Goal: Information Seeking & Learning: Learn about a topic

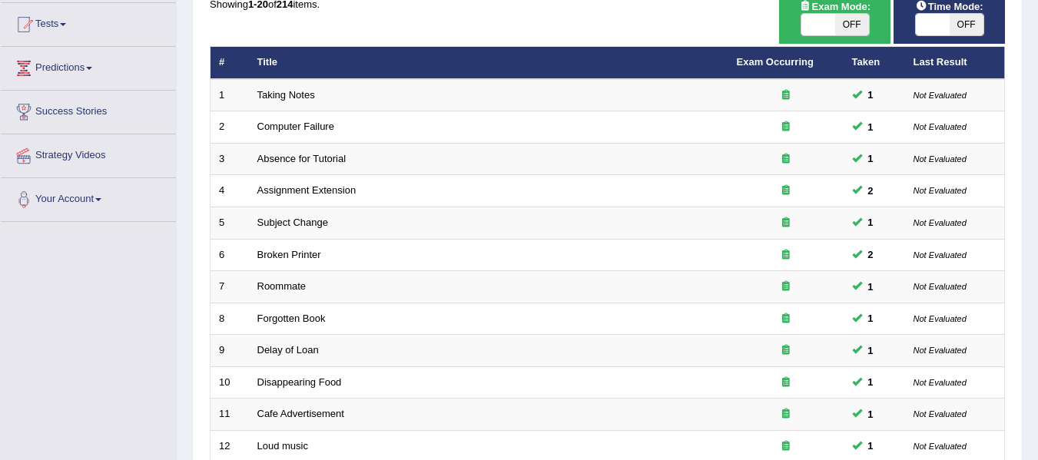
scroll to position [183, 0]
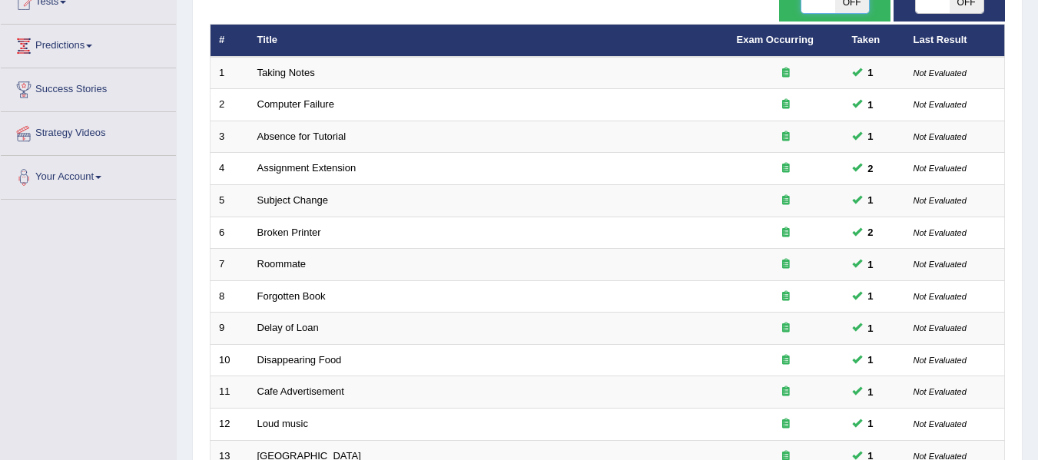
click at [832, 5] on span at bounding box center [819, 3] width 34 height 22
checkbox input "true"
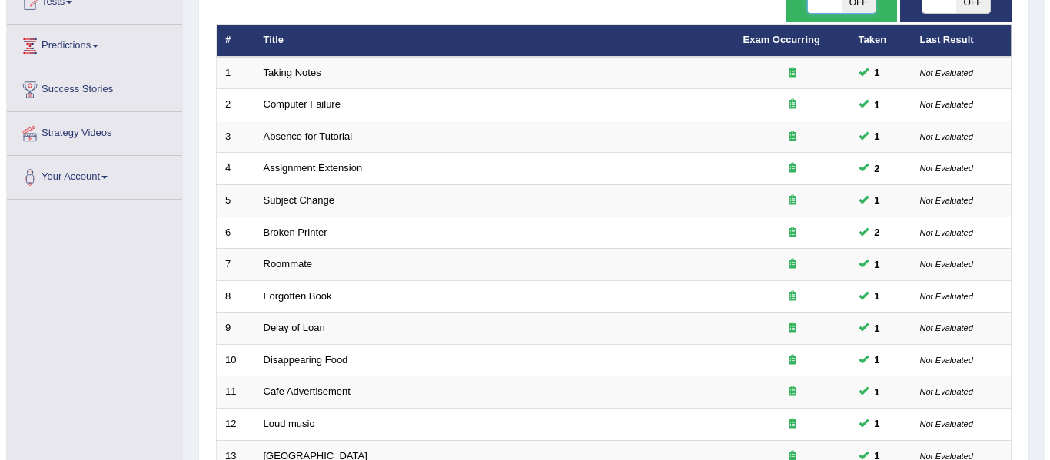
scroll to position [174, 0]
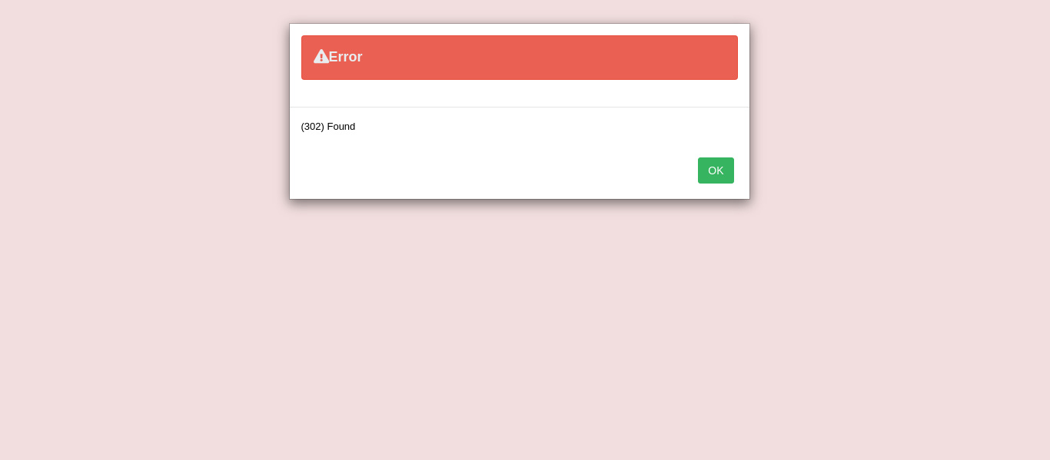
click at [955, 11] on div "Error (302) Found OK" at bounding box center [525, 230] width 1050 height 460
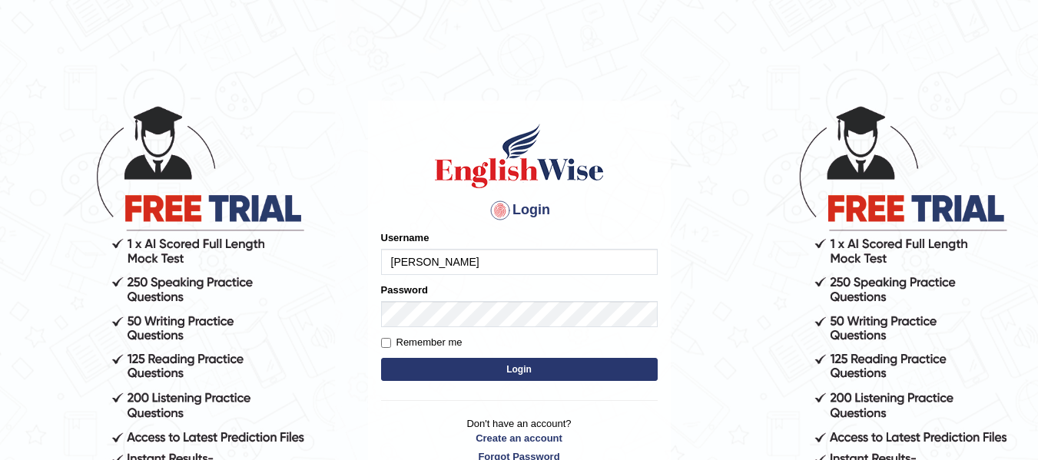
type input "andersons"
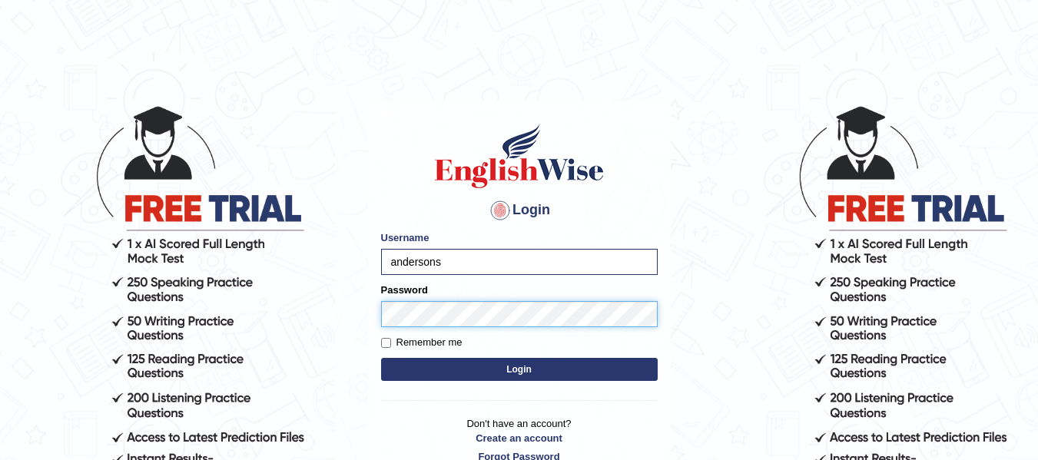
click at [381, 358] on button "Login" at bounding box center [519, 369] width 277 height 23
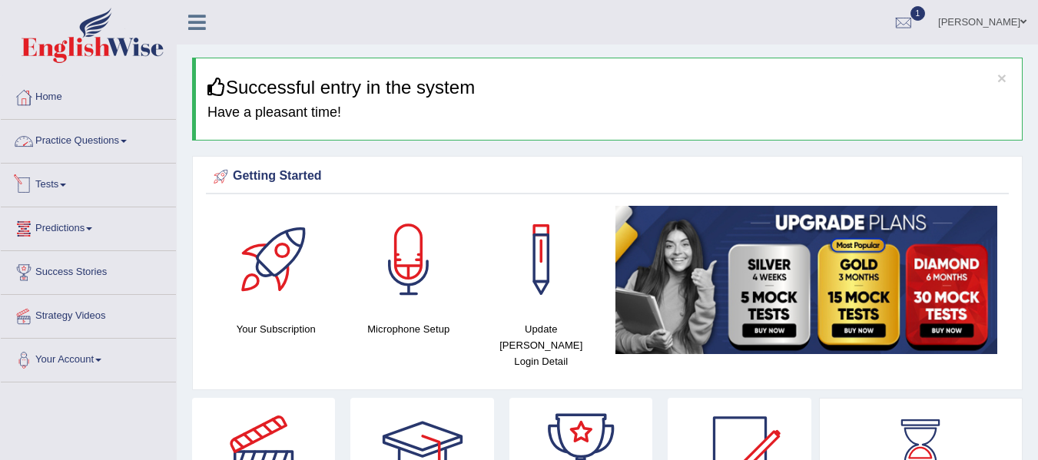
click at [60, 148] on link "Practice Questions" at bounding box center [88, 139] width 175 height 38
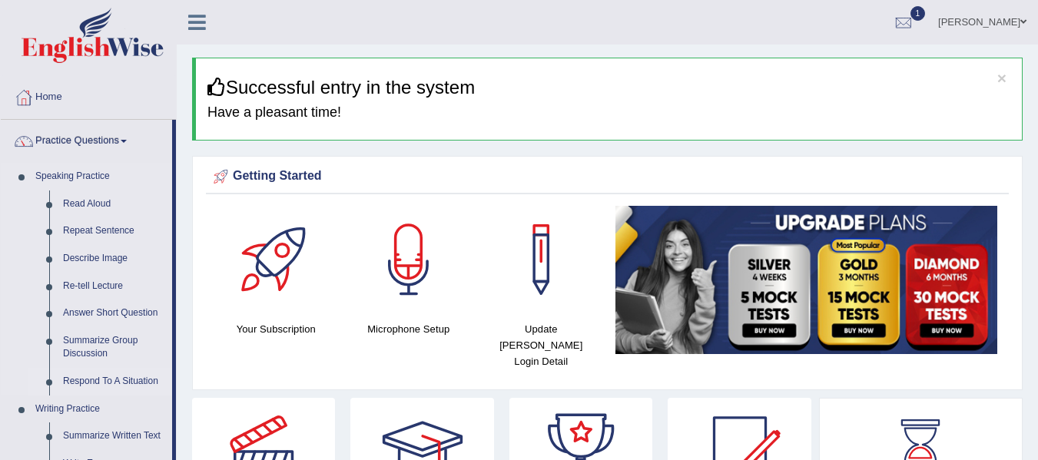
click at [126, 381] on link "Respond To A Situation" at bounding box center [114, 382] width 116 height 28
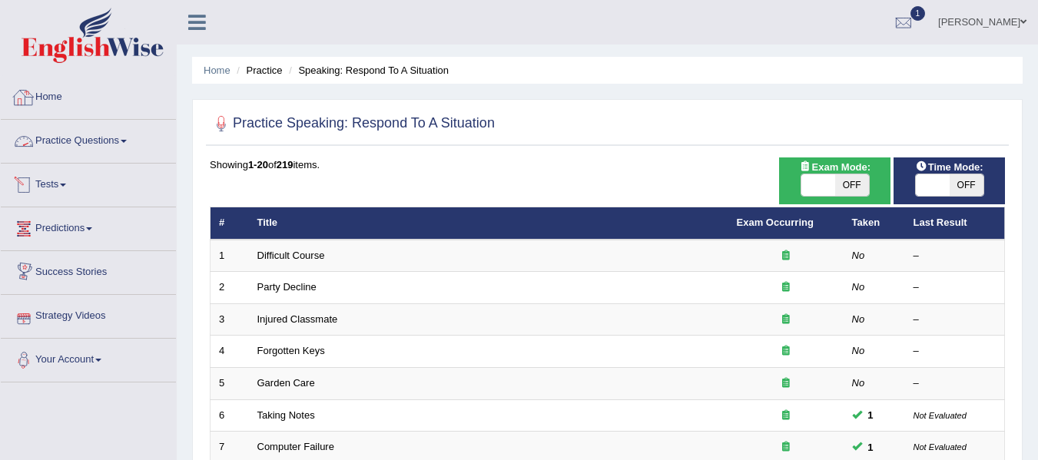
click at [106, 145] on link "Practice Questions" at bounding box center [88, 139] width 175 height 38
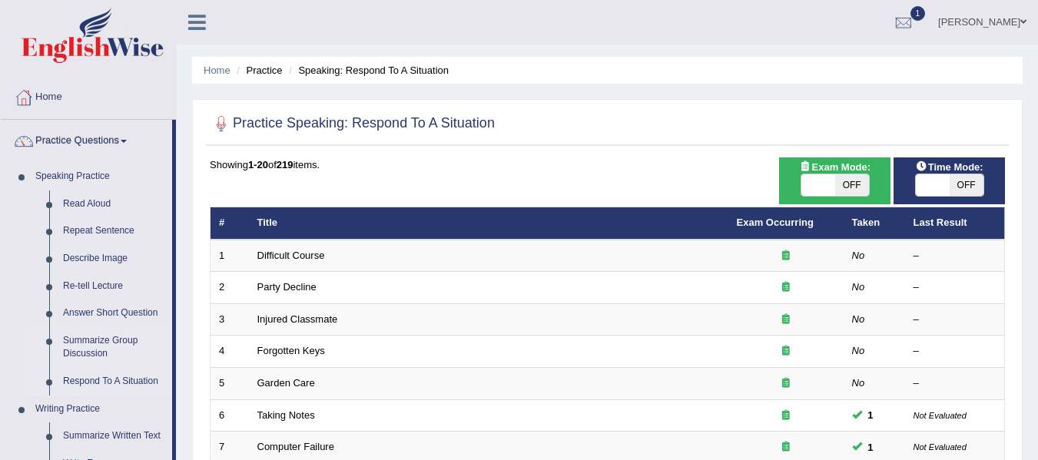
click at [118, 339] on link "Summarize Group Discussion" at bounding box center [114, 347] width 116 height 41
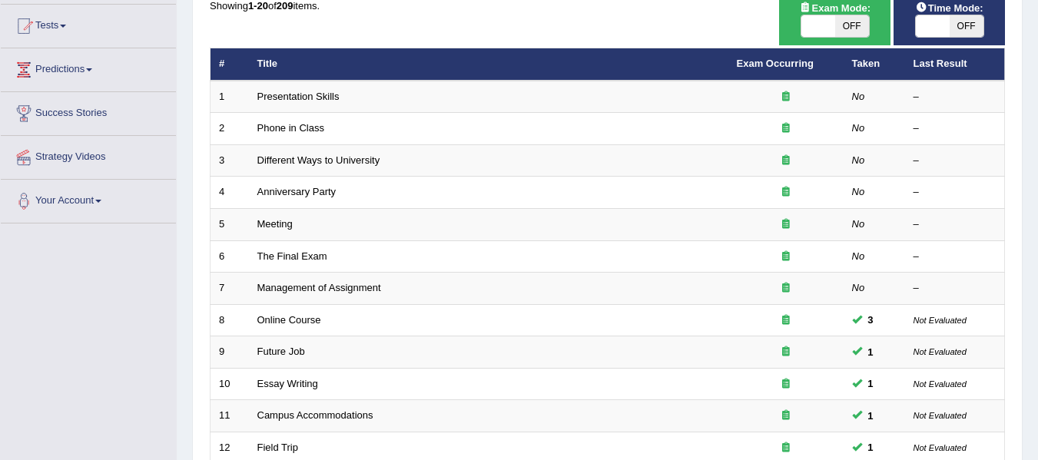
scroll to position [163, 0]
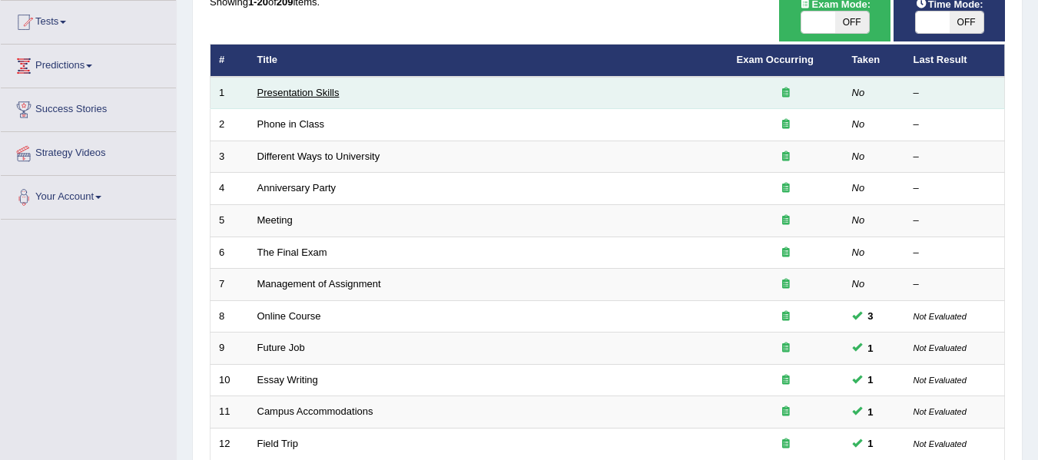
click at [320, 95] on link "Presentation Skills" at bounding box center [298, 93] width 82 height 12
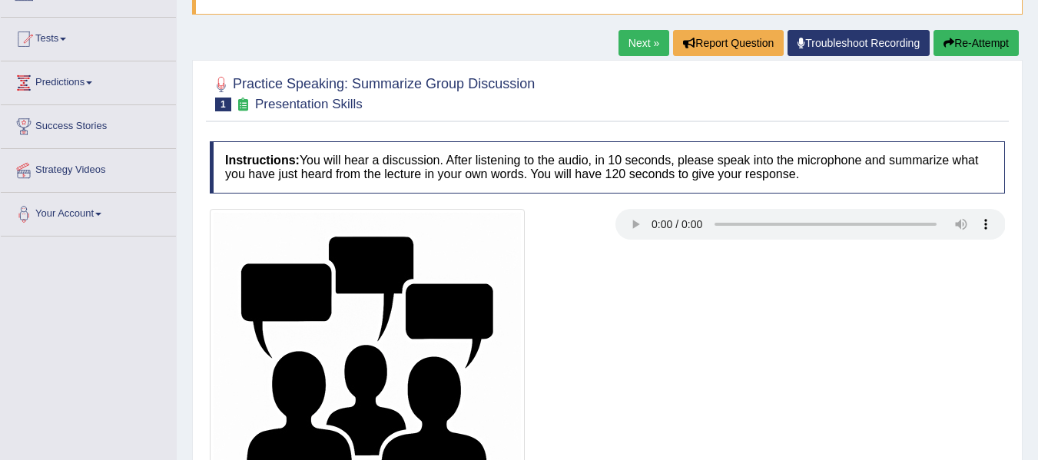
scroll to position [204, 0]
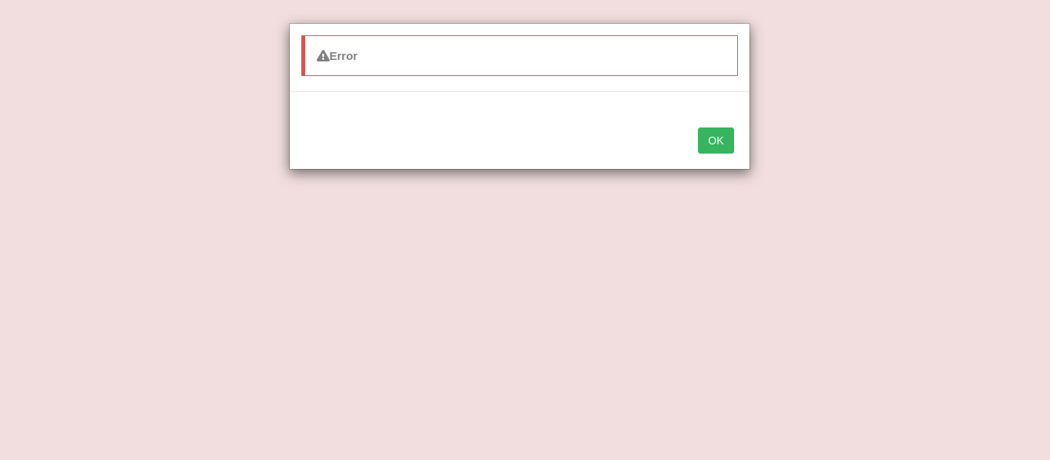
click at [713, 138] on button "OK" at bounding box center [715, 141] width 35 height 26
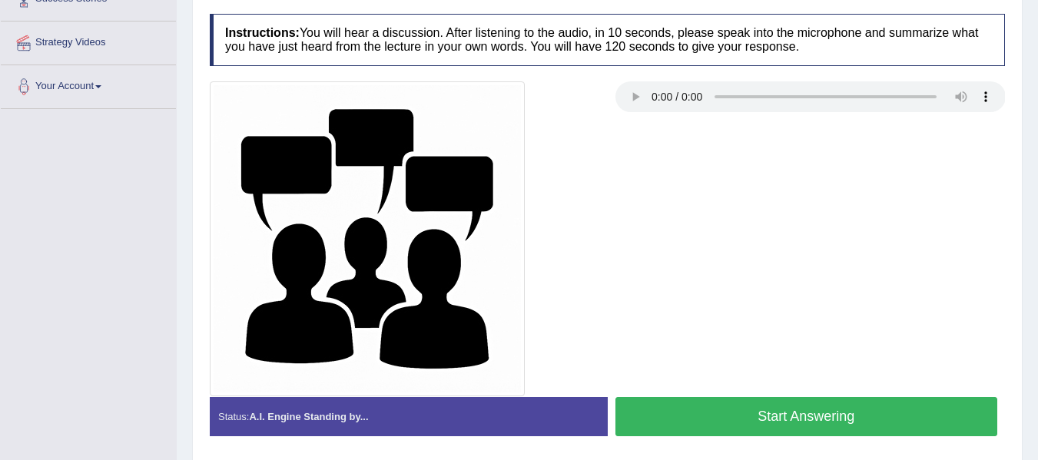
scroll to position [285, 0]
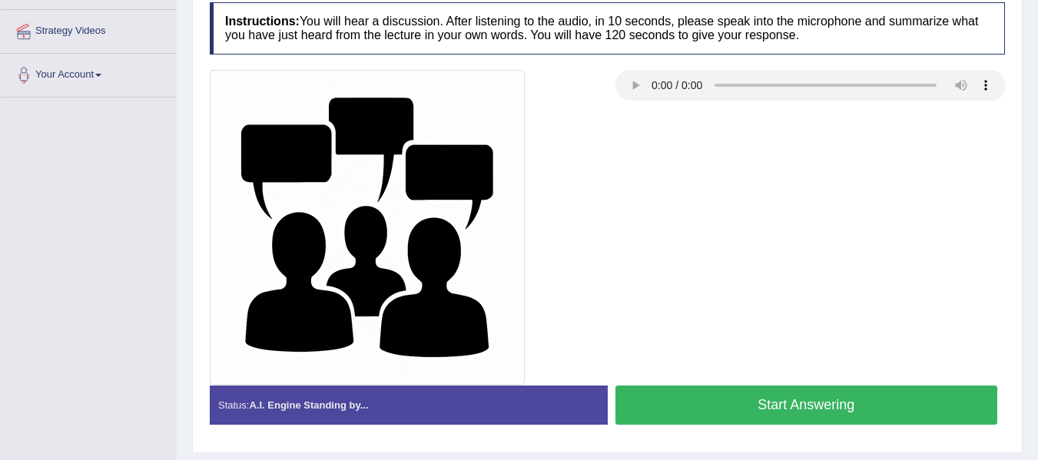
click at [822, 397] on button "Start Answering" at bounding box center [807, 405] width 383 height 39
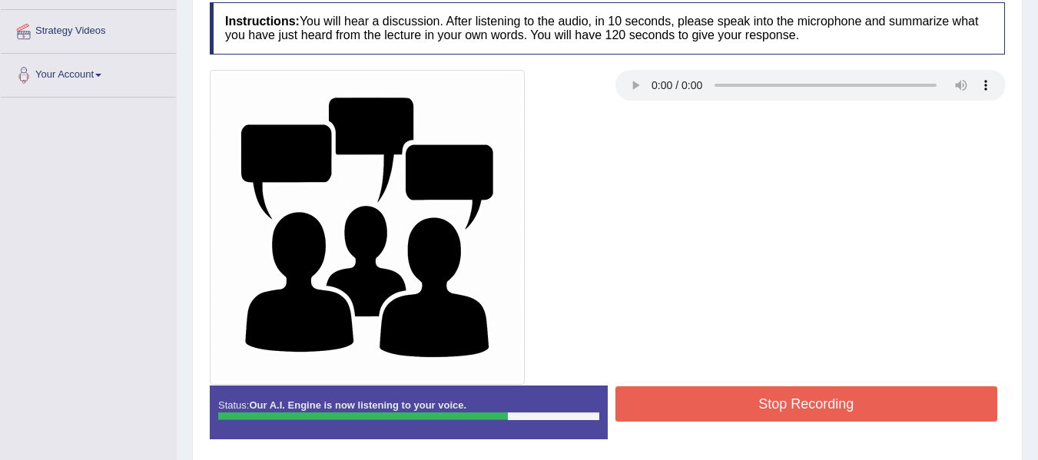
click at [822, 397] on button "Stop Recording" at bounding box center [807, 404] width 383 height 35
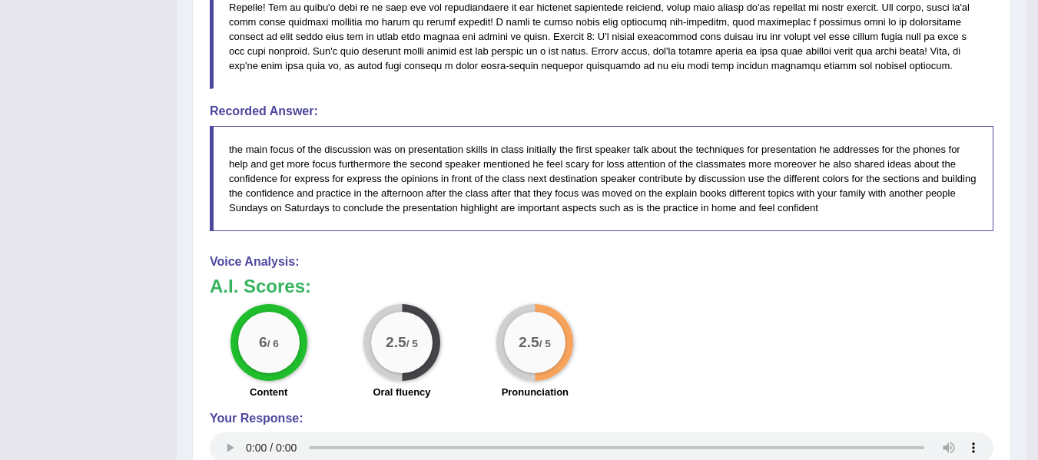
scroll to position [0, 0]
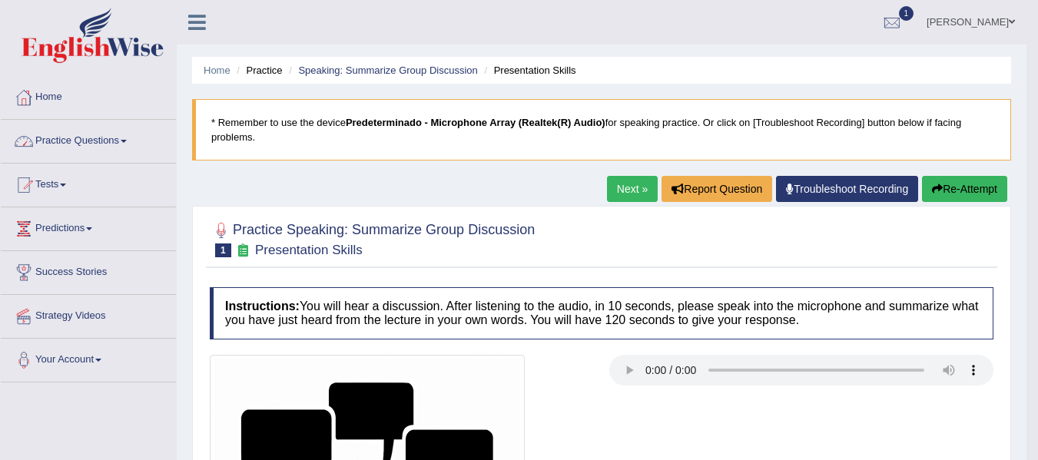
click at [85, 138] on link "Practice Questions" at bounding box center [88, 139] width 175 height 38
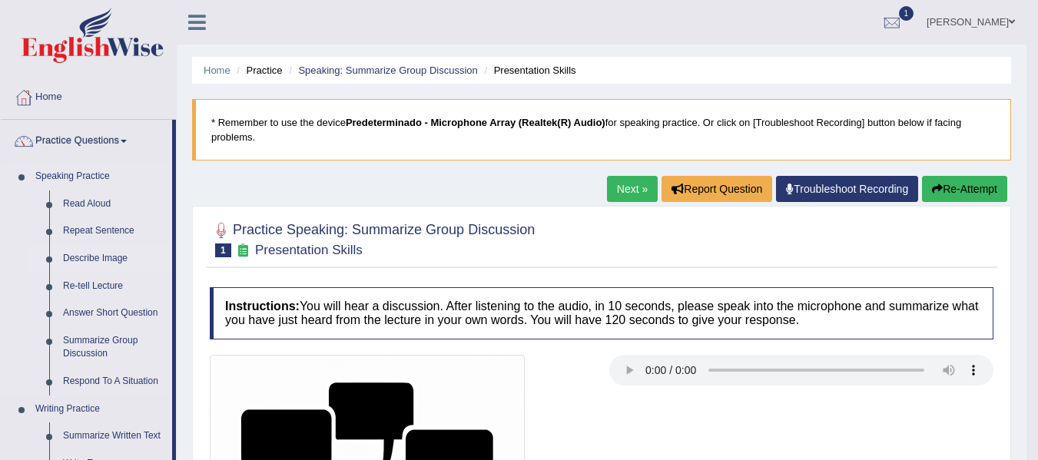
click at [104, 261] on link "Describe Image" at bounding box center [114, 259] width 116 height 28
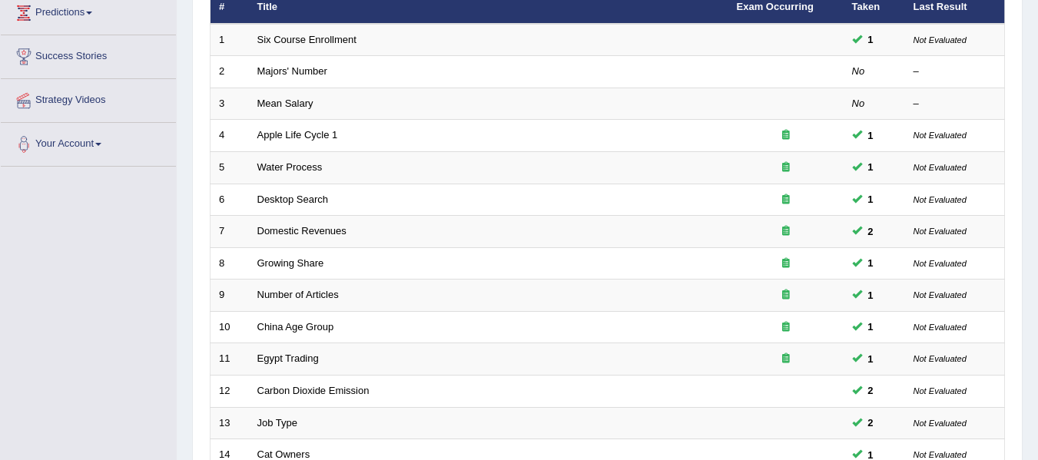
scroll to position [214, 0]
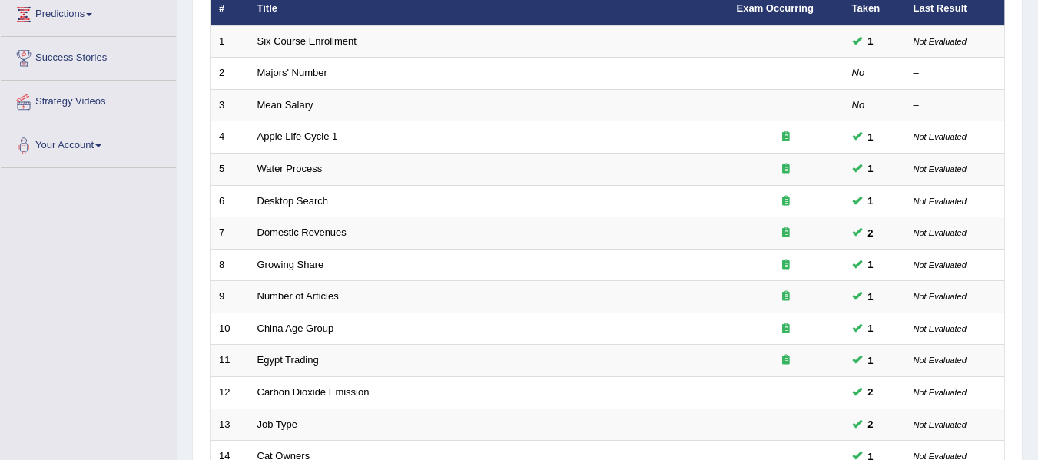
click at [1038, 221] on html "Toggle navigation Home Practice Questions Speaking Practice Read Aloud Repeat S…" at bounding box center [519, 16] width 1038 height 460
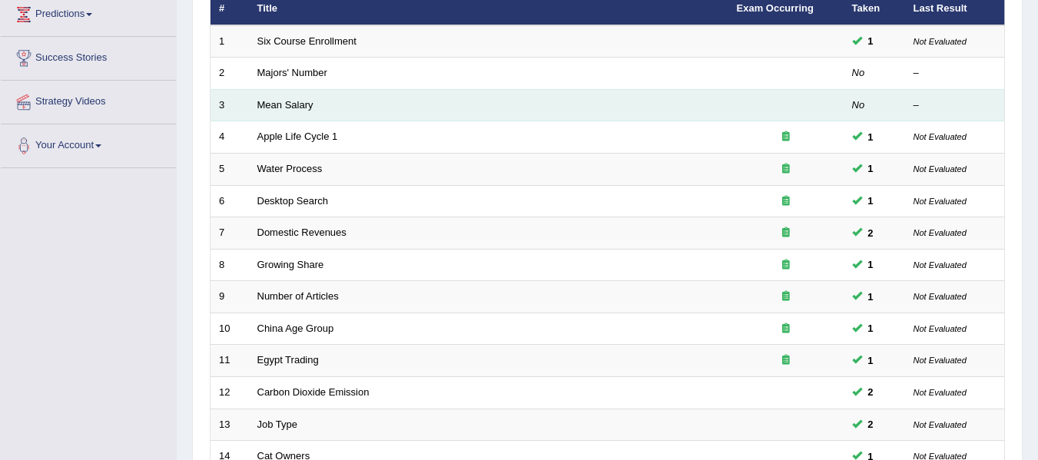
click at [281, 98] on td "Mean Salary" at bounding box center [489, 105] width 480 height 32
click at [280, 107] on link "Mean Salary" at bounding box center [285, 105] width 56 height 12
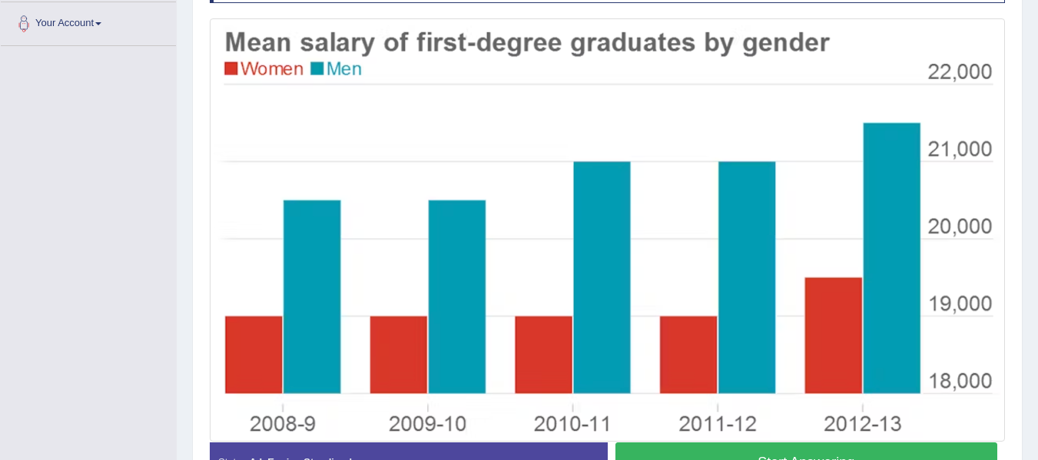
scroll to position [393, 0]
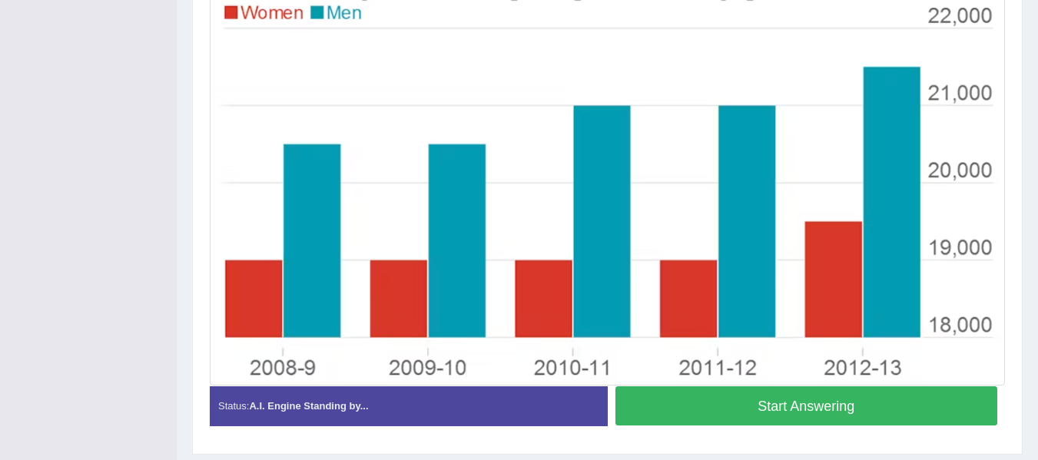
drag, startPoint x: 1049, startPoint y: 85, endPoint x: 1018, endPoint y: 338, distance: 254.8
click at [872, 413] on button "Start Answering" at bounding box center [807, 406] width 383 height 39
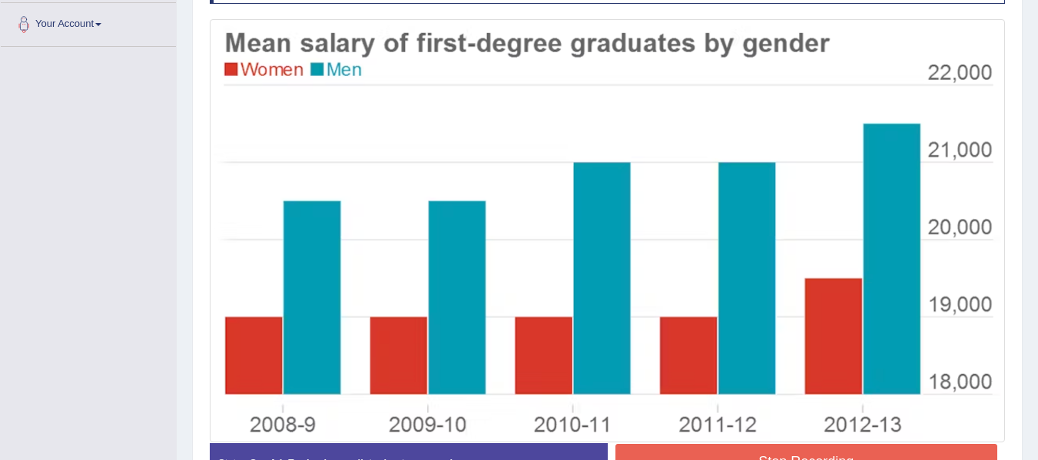
scroll to position [352, 0]
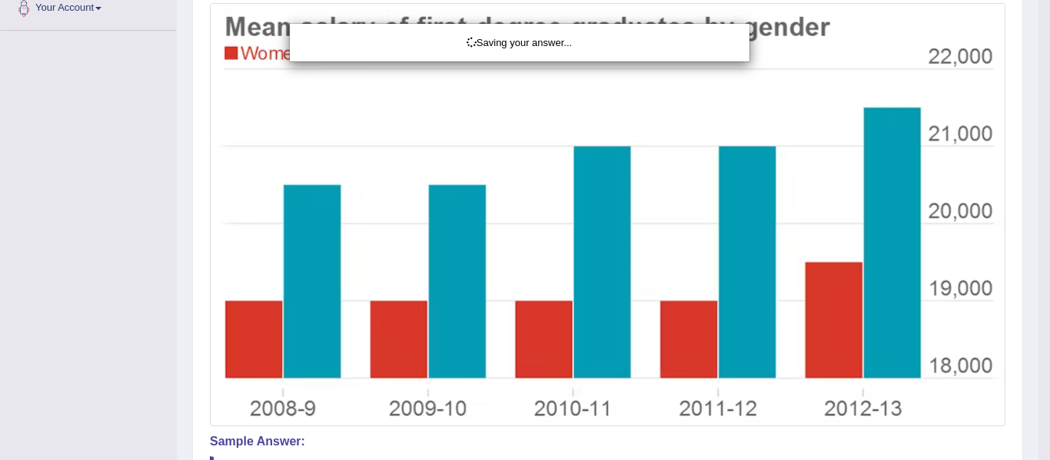
click at [1049, 261] on div "Saving your answer..." at bounding box center [525, 230] width 1050 height 460
click at [1049, 249] on div "Saving your answer..." at bounding box center [525, 230] width 1050 height 460
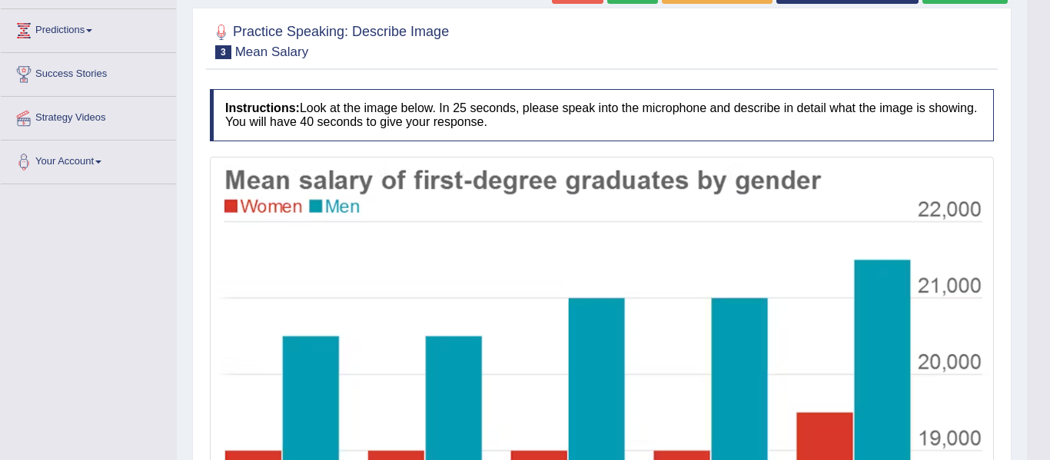
drag, startPoint x: 1049, startPoint y: 248, endPoint x: 1049, endPoint y: 154, distance: 93.8
click at [1049, 154] on html "Toggle navigation Home Practice Questions Speaking Practice Read Aloud Repeat S…" at bounding box center [525, 32] width 1050 height 460
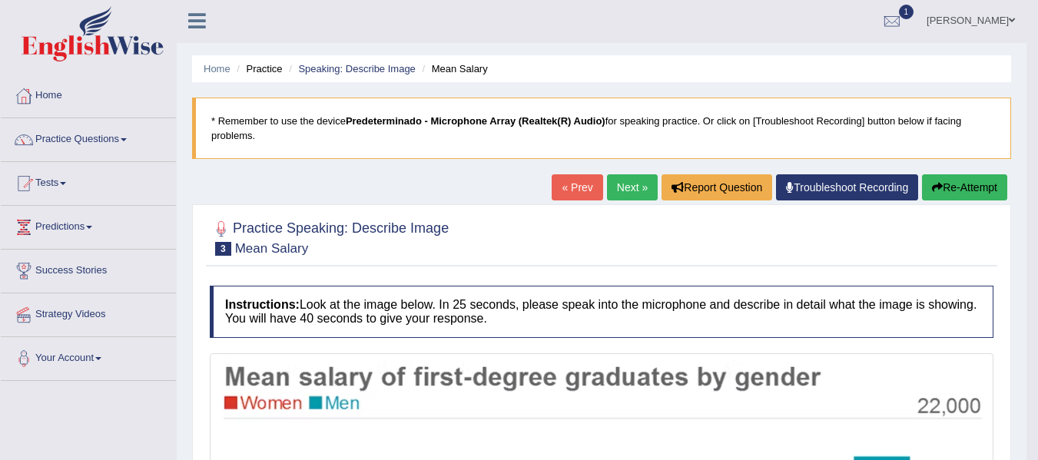
scroll to position [0, 0]
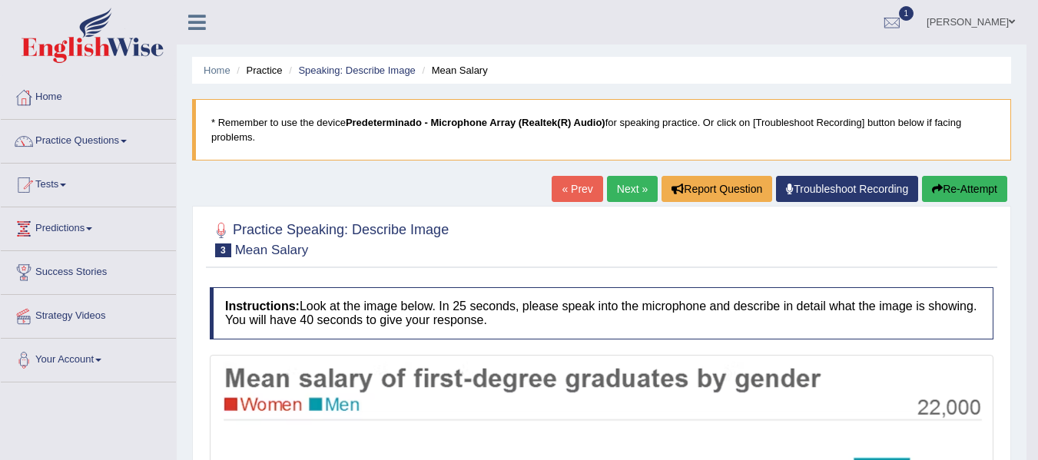
click at [967, 185] on button "Re-Attempt" at bounding box center [964, 189] width 85 height 26
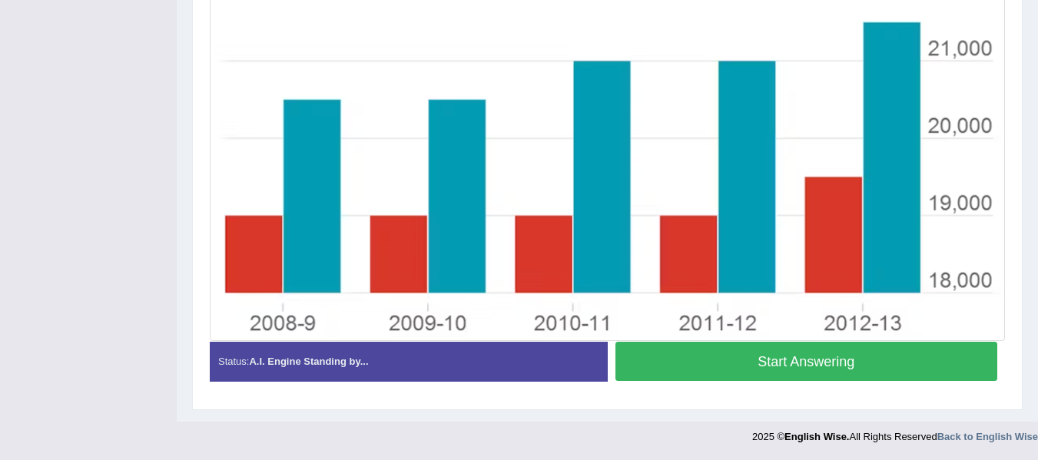
scroll to position [361, 0]
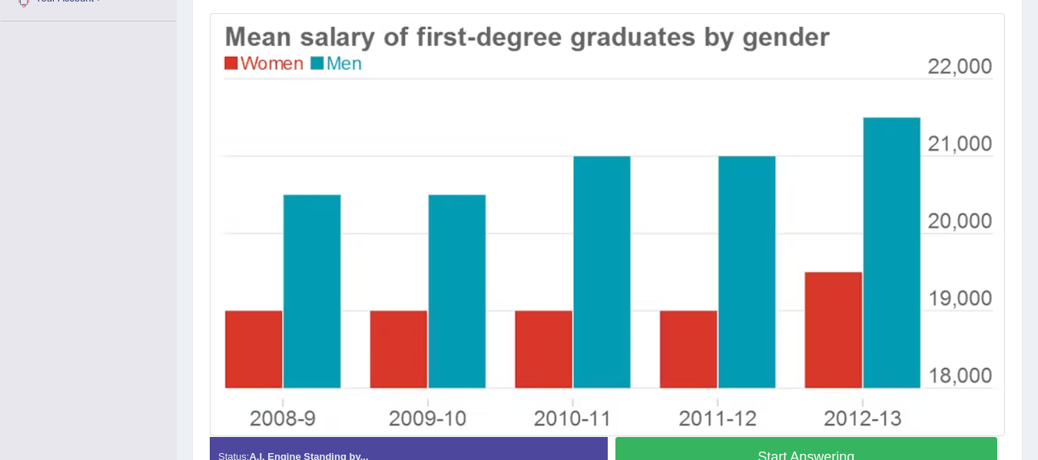
click at [862, 453] on button "Start Answering" at bounding box center [807, 456] width 383 height 39
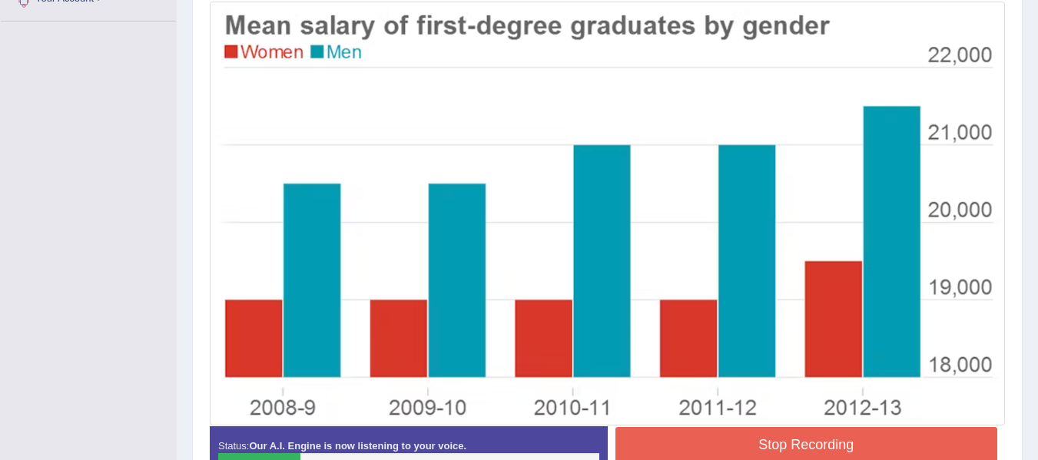
drag, startPoint x: 862, startPoint y: 453, endPoint x: 1045, endPoint y: 312, distance: 230.8
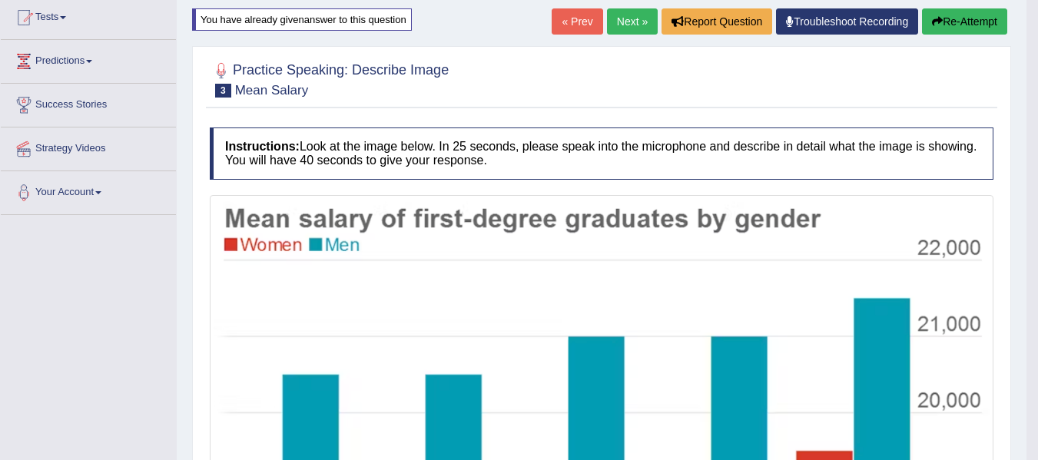
scroll to position [159, 0]
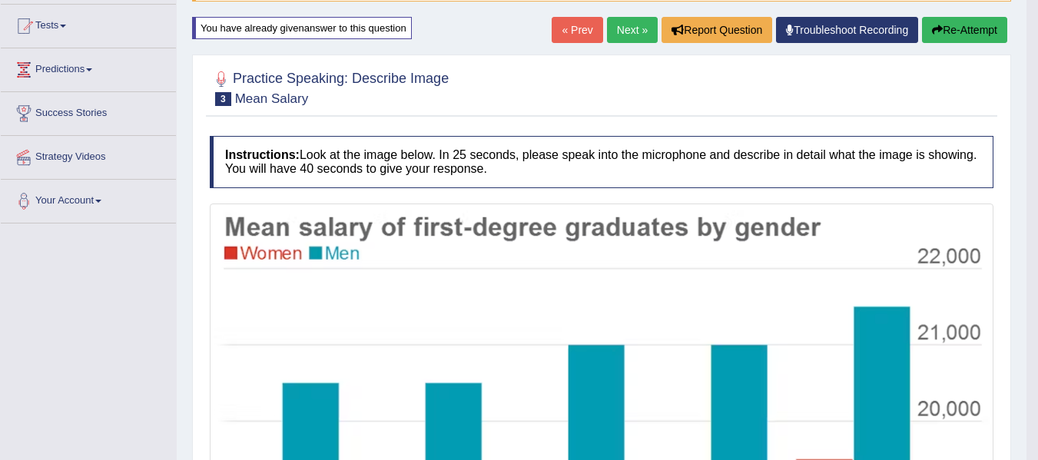
click at [978, 34] on button "Re-Attempt" at bounding box center [964, 30] width 85 height 26
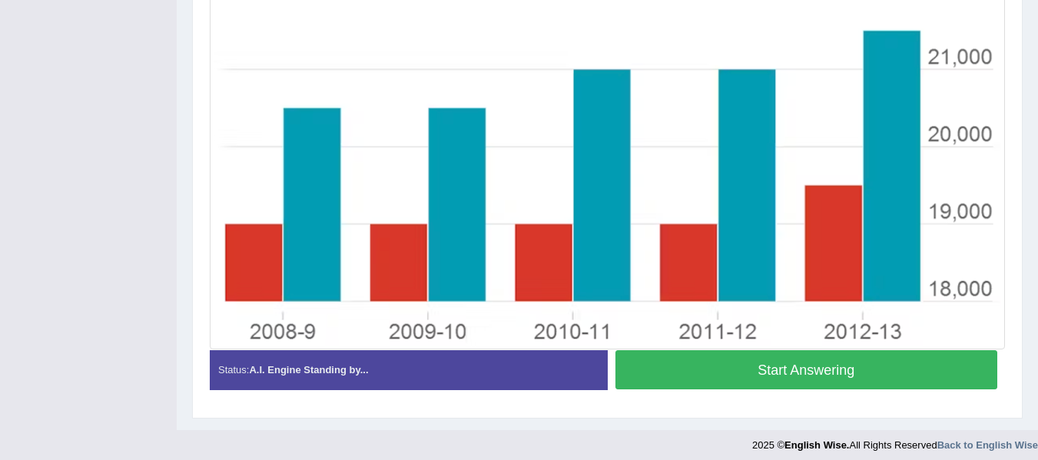
scroll to position [457, 0]
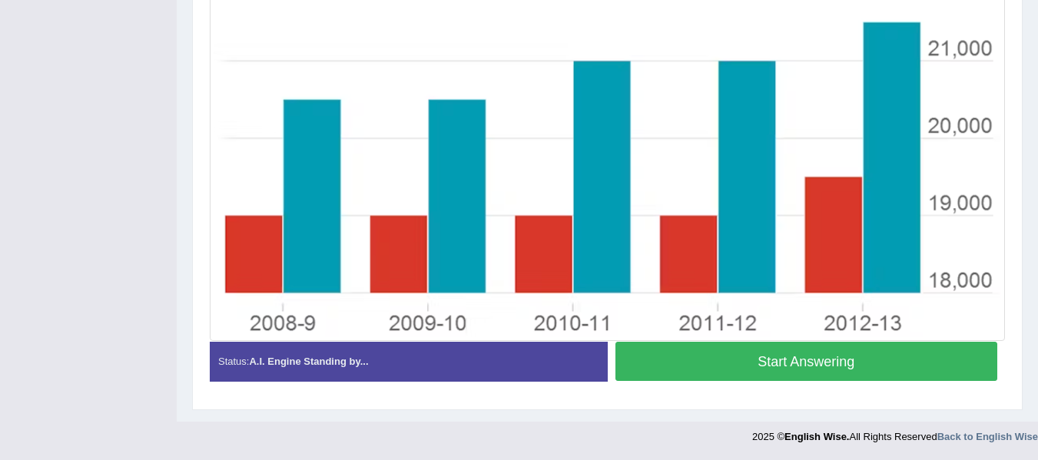
click at [827, 370] on button "Start Answering" at bounding box center [807, 361] width 383 height 39
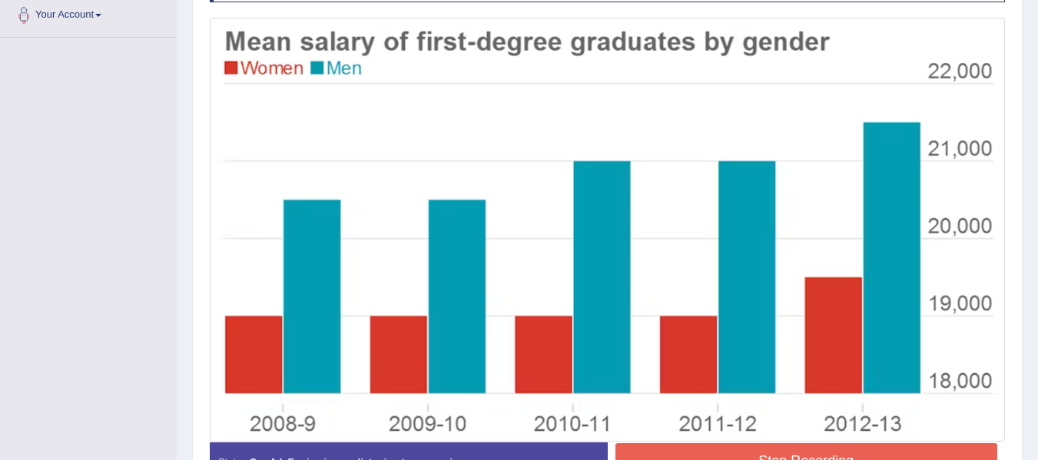
scroll to position [334, 0]
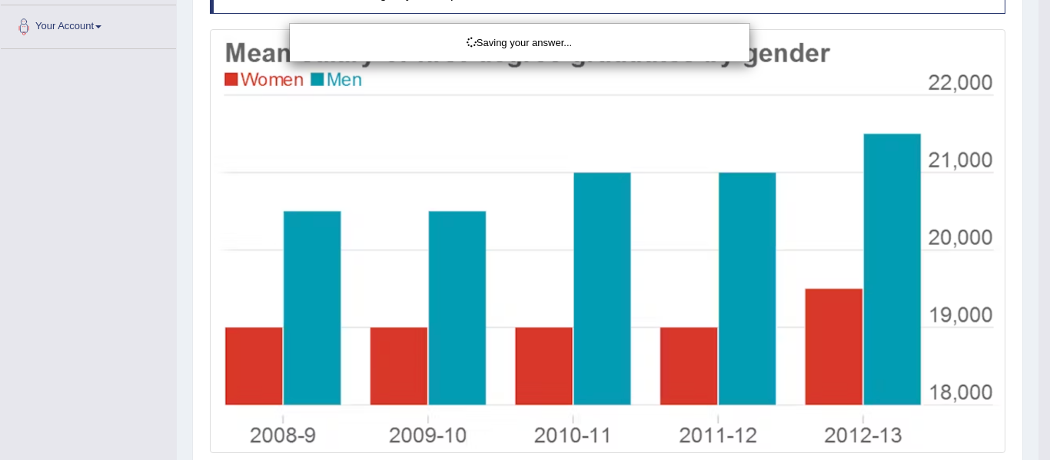
drag, startPoint x: 1049, startPoint y: 231, endPoint x: 1049, endPoint y: 248, distance: 16.9
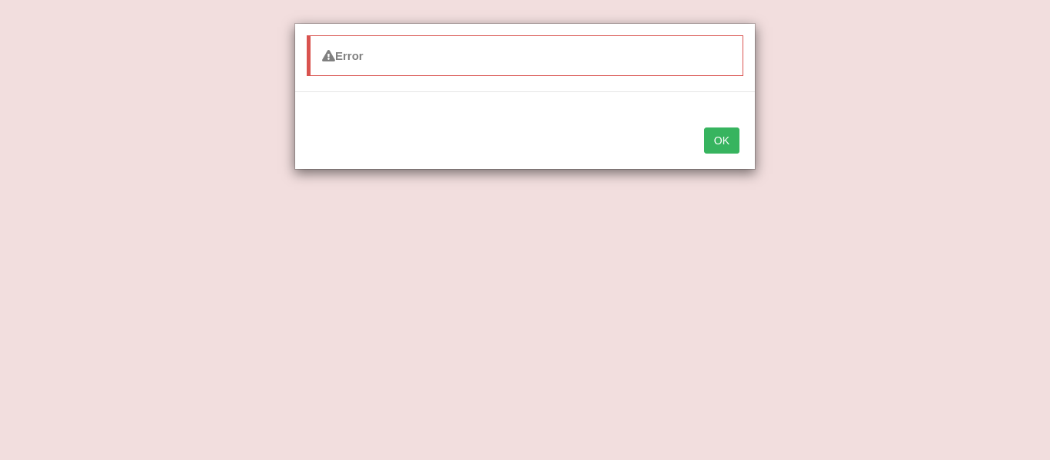
click at [734, 137] on button "OK" at bounding box center [721, 141] width 35 height 26
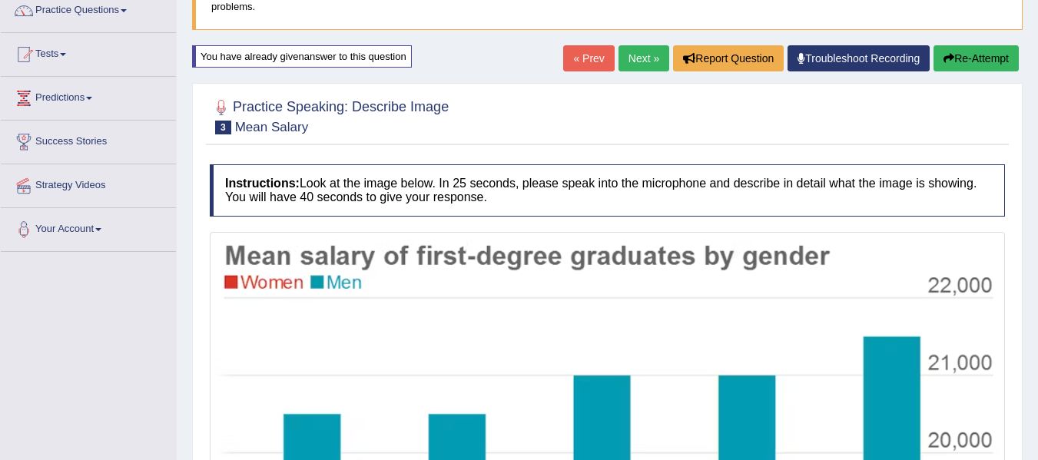
scroll to position [122, 0]
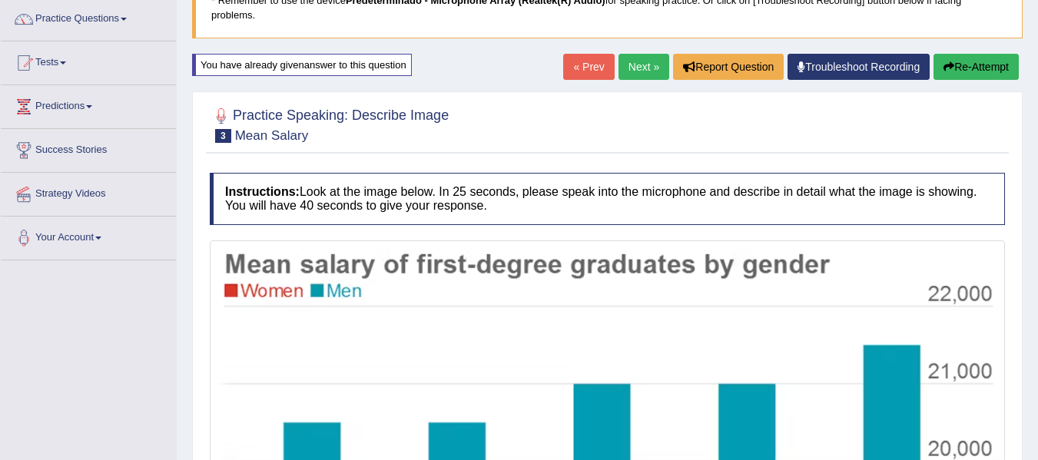
click at [962, 75] on button "Re-Attempt" at bounding box center [976, 67] width 85 height 26
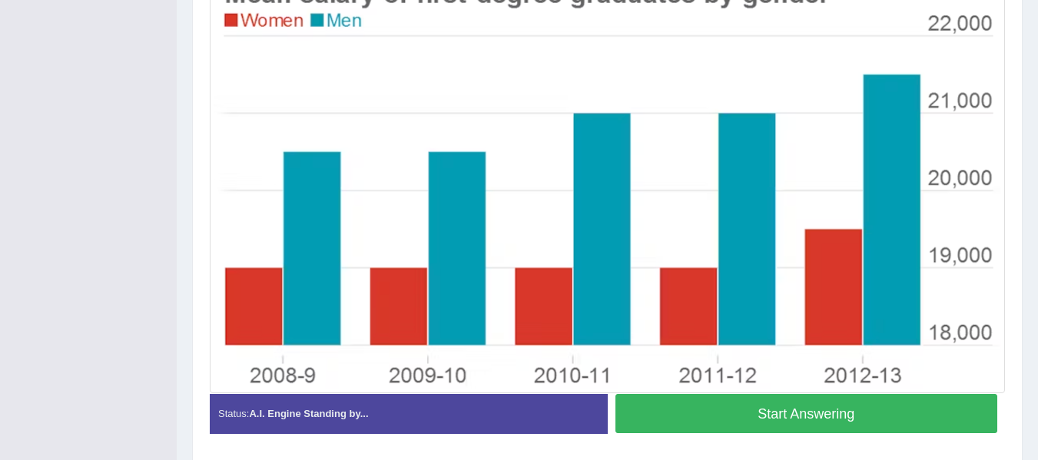
scroll to position [457, 0]
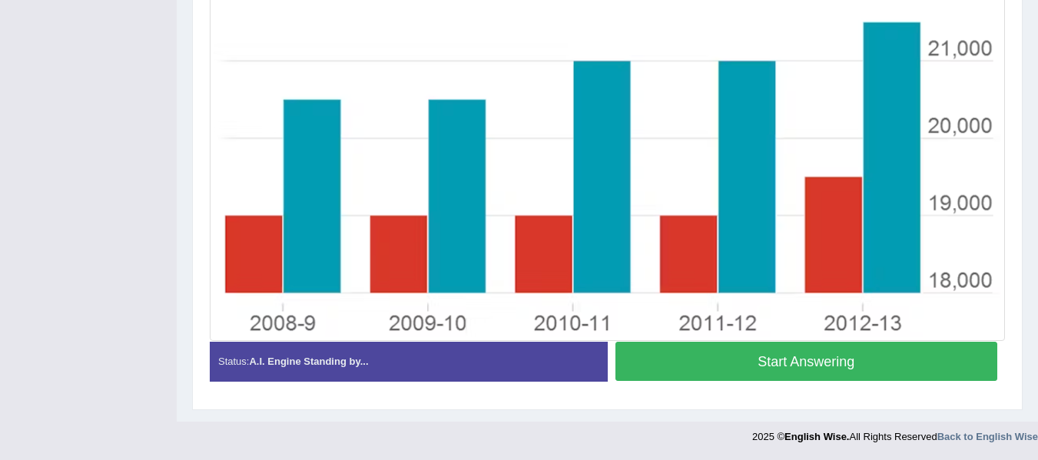
click at [822, 377] on button "Start Answering" at bounding box center [807, 361] width 383 height 39
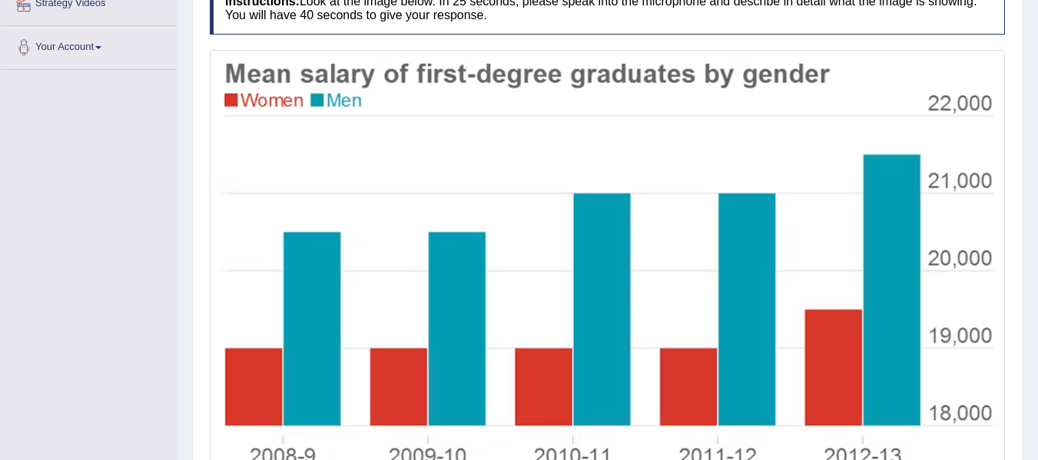
scroll to position [274, 0]
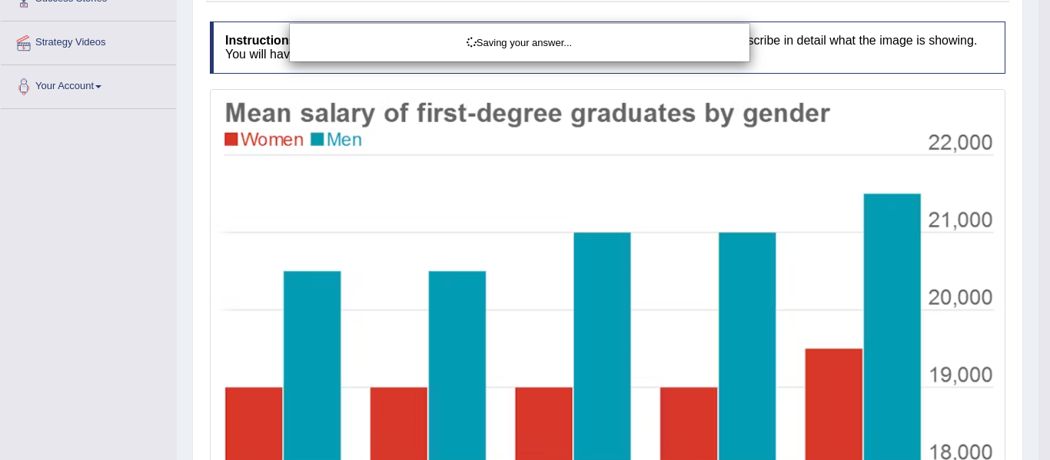
click at [1038, 251] on div "Saving your answer..." at bounding box center [525, 230] width 1050 height 460
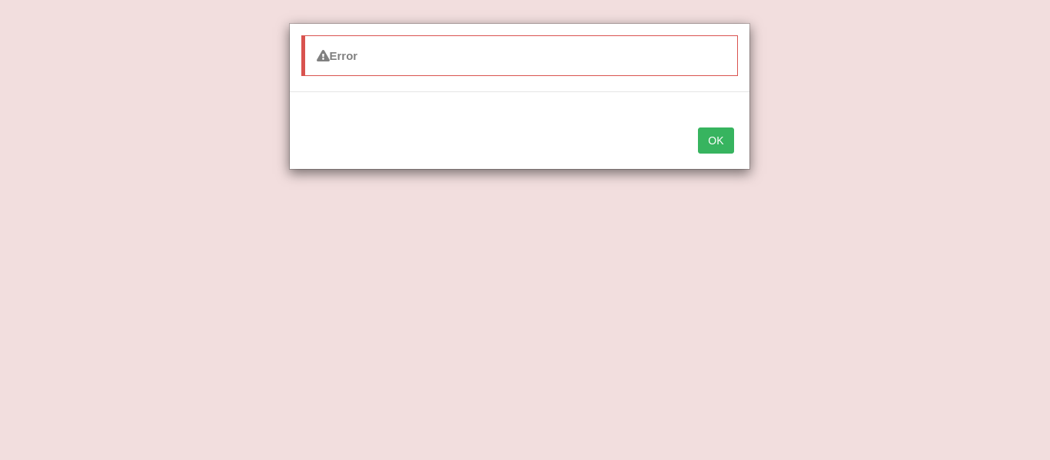
click at [705, 137] on button "OK" at bounding box center [715, 141] width 35 height 26
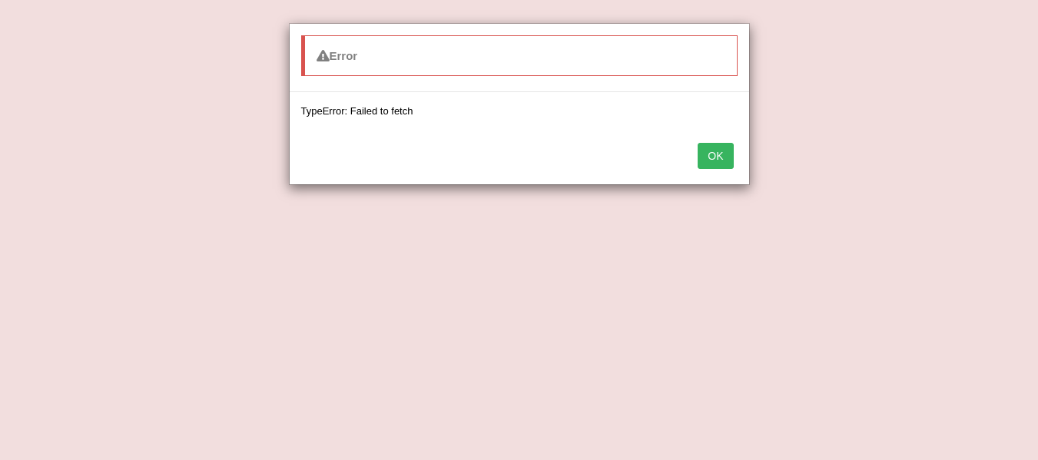
click at [720, 157] on button "OK" at bounding box center [715, 156] width 35 height 26
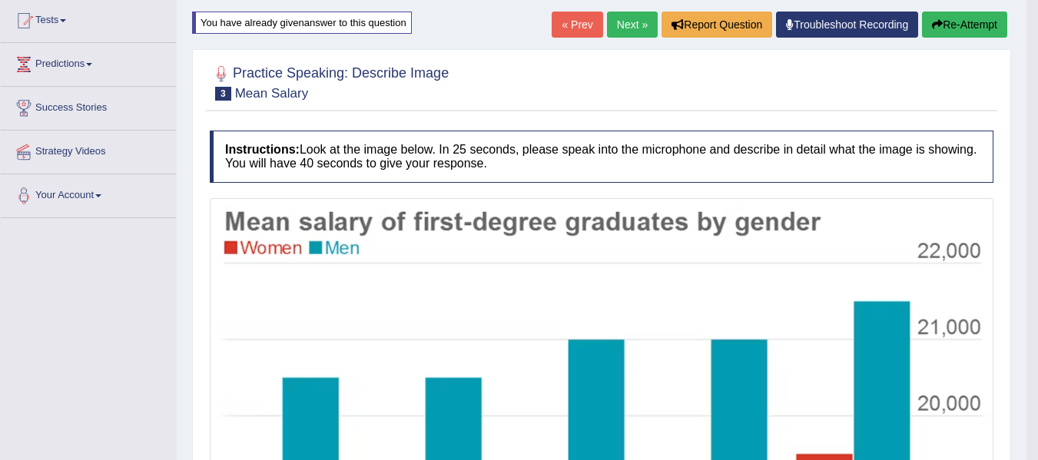
scroll to position [143, 0]
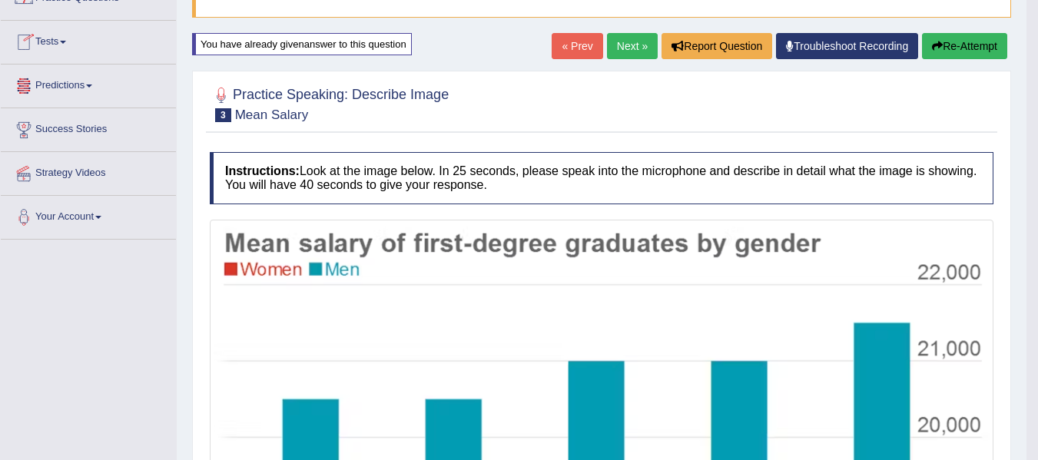
click at [633, 52] on link "Next »" at bounding box center [632, 46] width 51 height 26
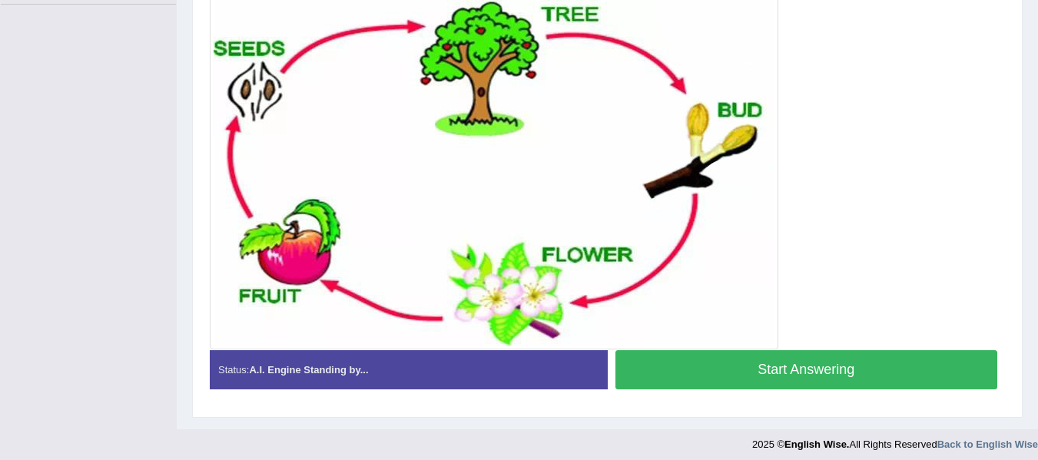
scroll to position [351, 0]
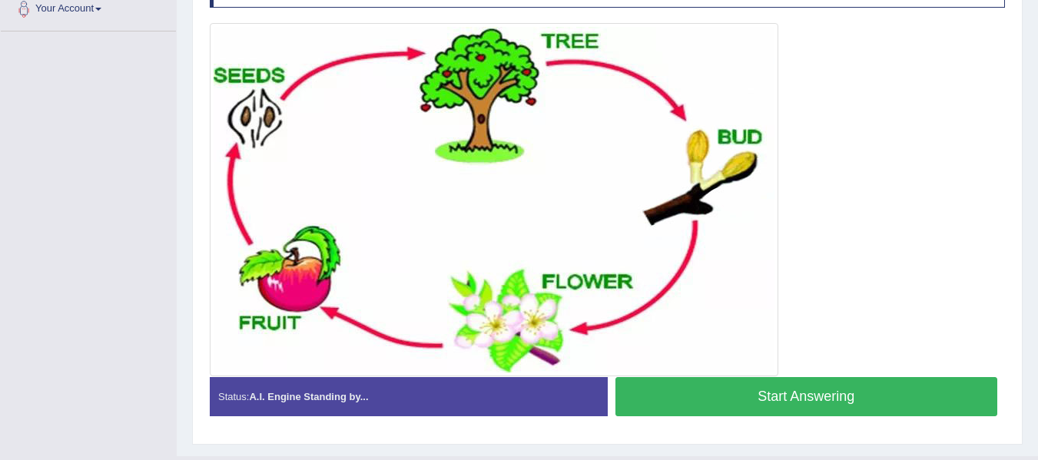
click at [738, 387] on button "Start Answering" at bounding box center [807, 396] width 383 height 39
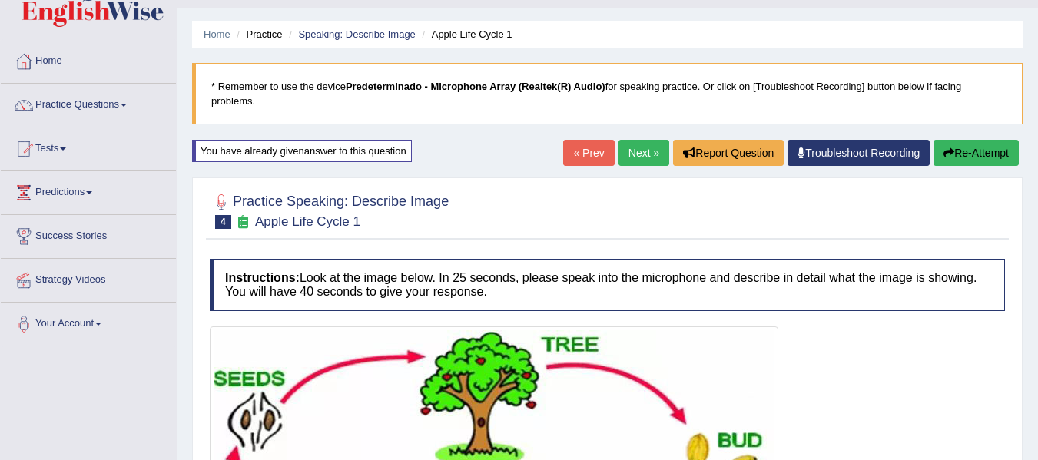
scroll to position [30, 0]
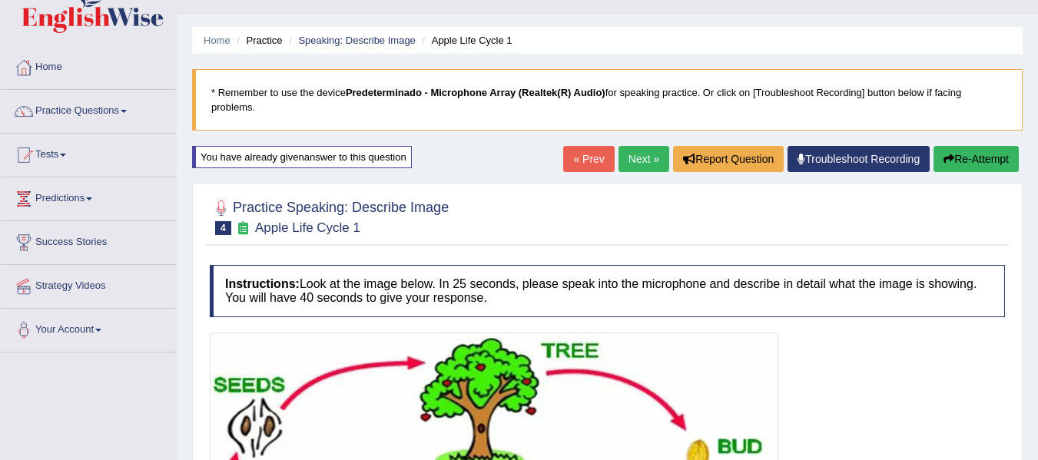
click at [997, 153] on button "Re-Attempt" at bounding box center [976, 159] width 85 height 26
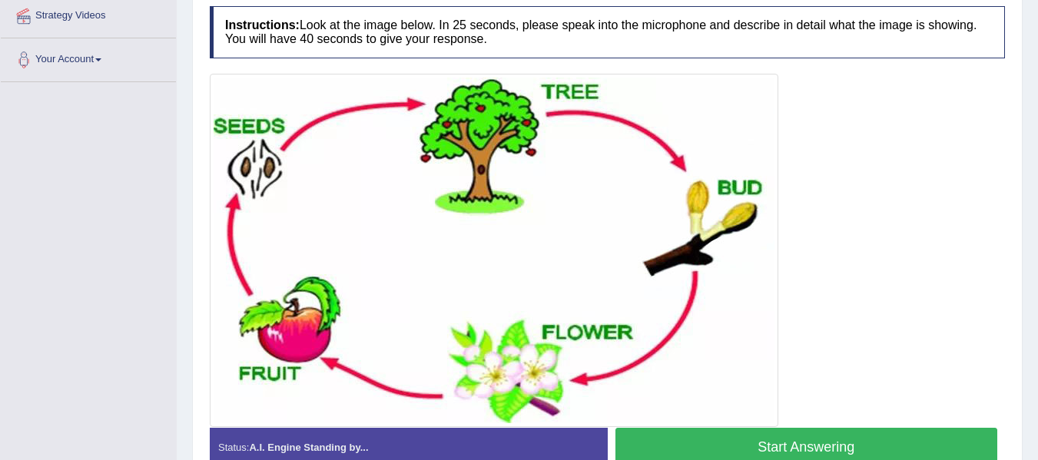
scroll to position [386, 0]
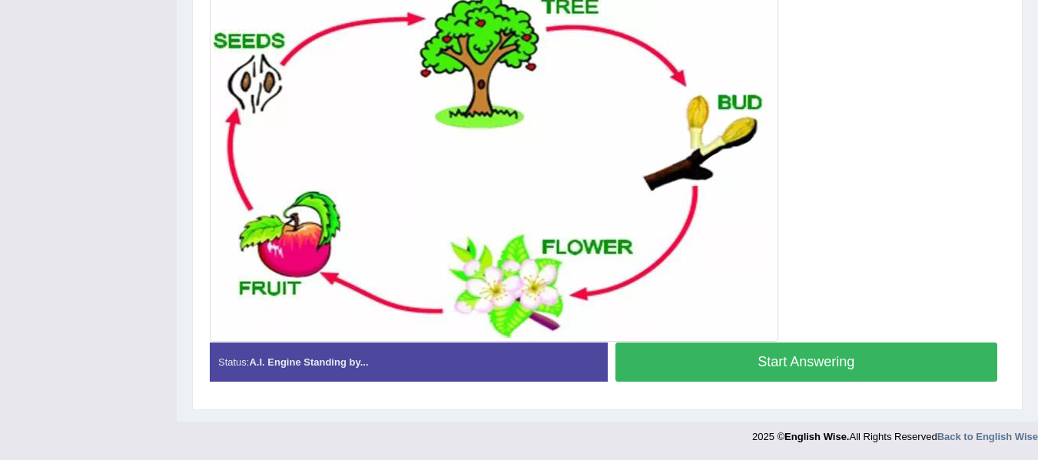
click at [893, 340] on div at bounding box center [608, 165] width 796 height 354
click at [892, 354] on button "Start Answering" at bounding box center [807, 362] width 383 height 39
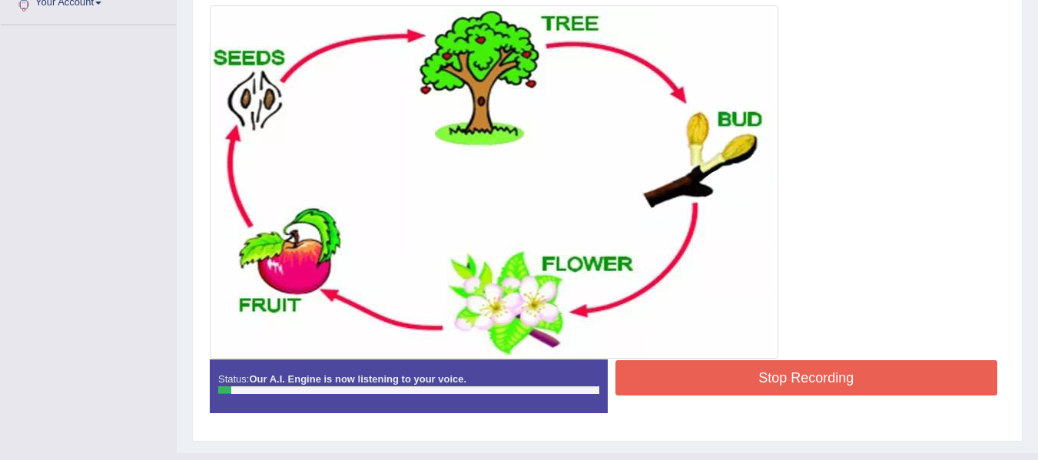
scroll to position [354, 0]
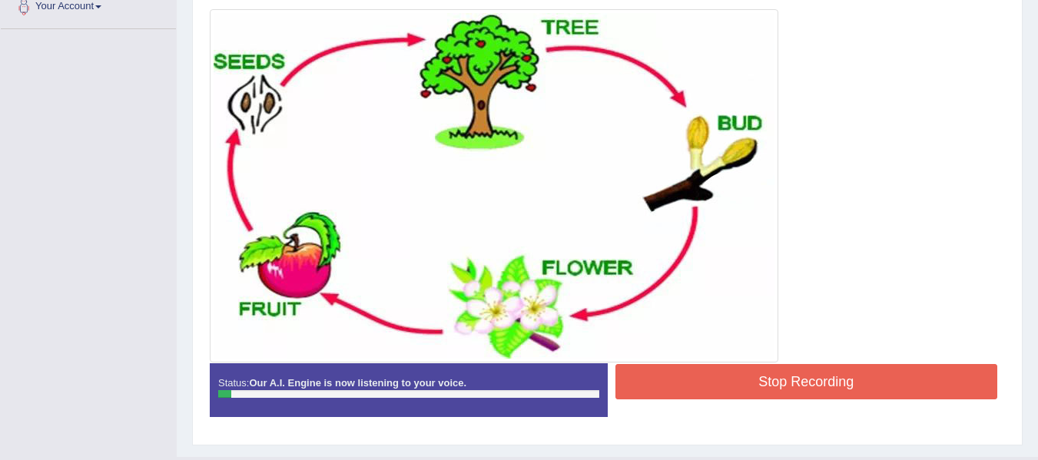
drag, startPoint x: 1049, startPoint y: 336, endPoint x: 1042, endPoint y: 325, distance: 13.2
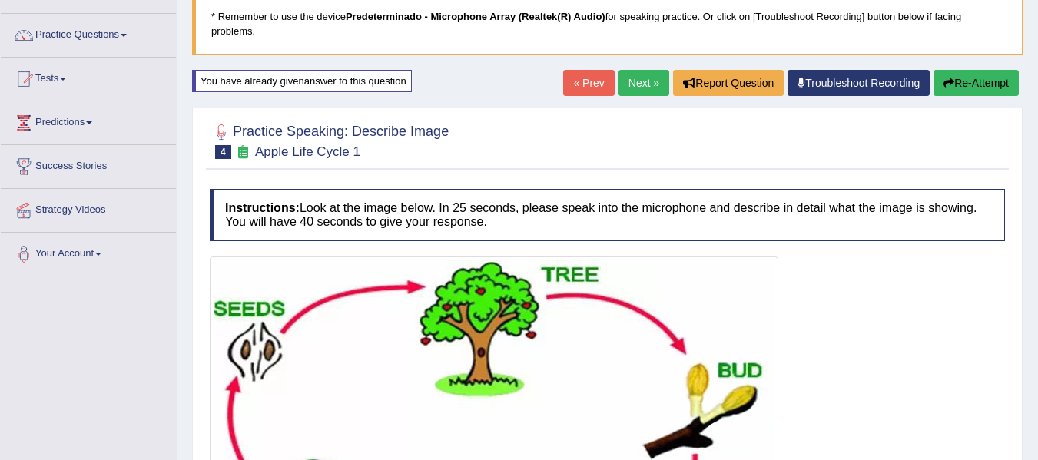
scroll to position [73, 0]
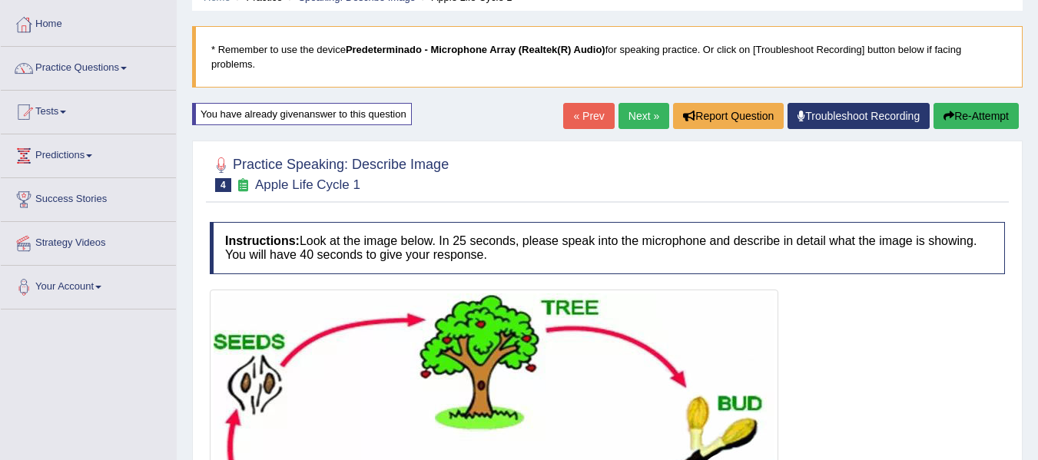
click at [988, 126] on button "Re-Attempt" at bounding box center [976, 116] width 85 height 26
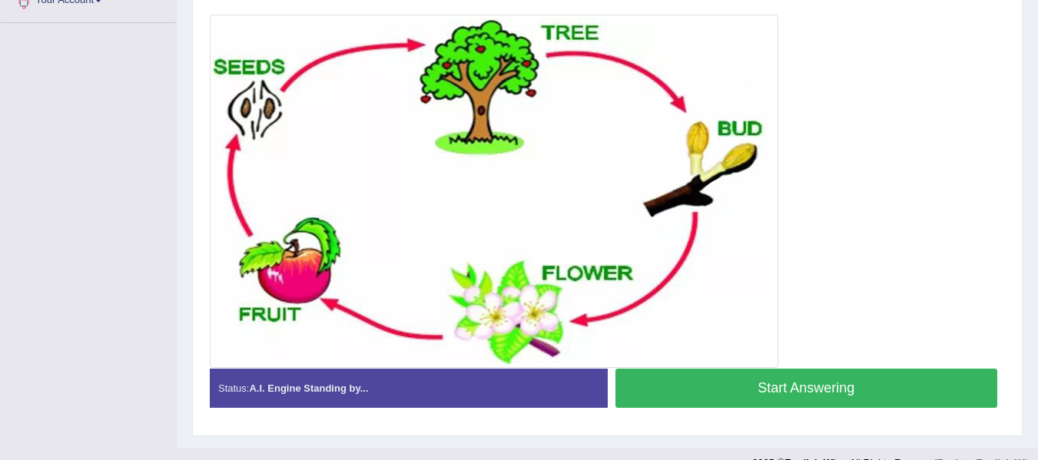
scroll to position [374, 0]
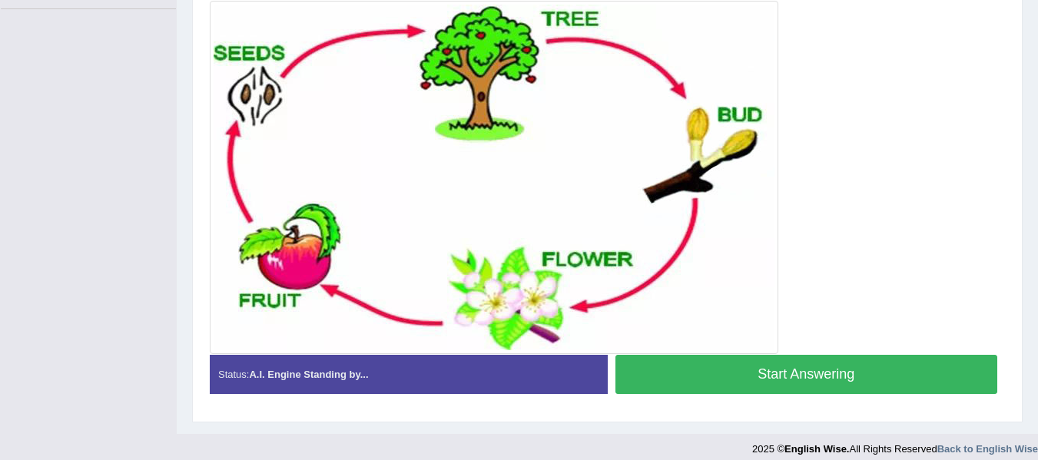
click at [908, 377] on button "Start Answering" at bounding box center [807, 374] width 383 height 39
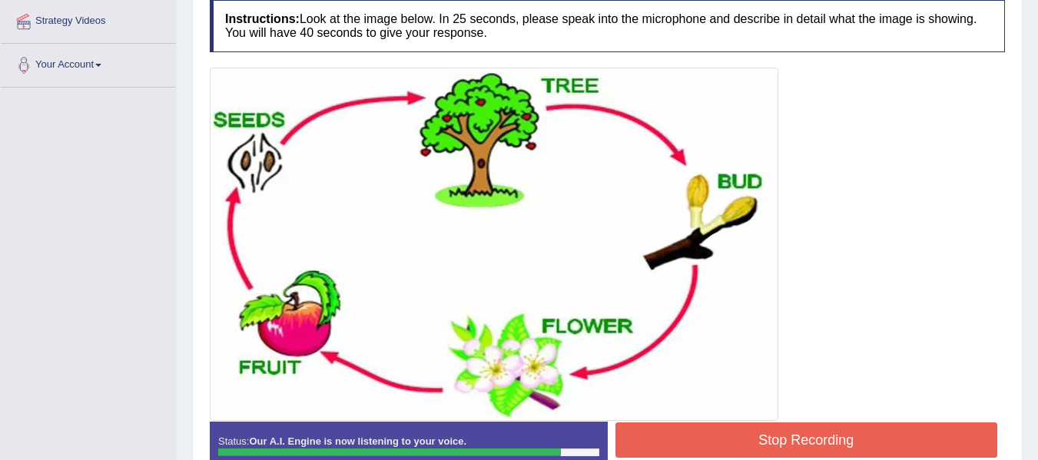
scroll to position [311, 0]
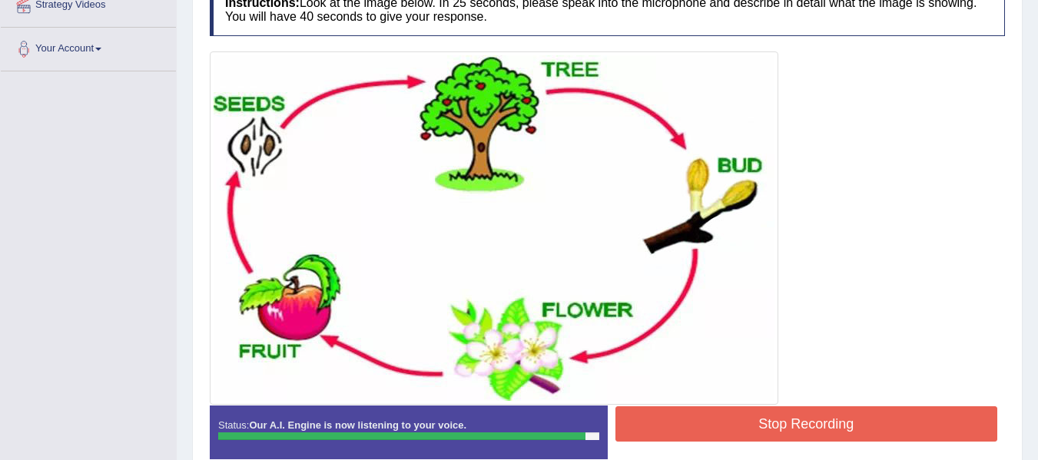
click at [886, 418] on button "Stop Recording" at bounding box center [807, 424] width 383 height 35
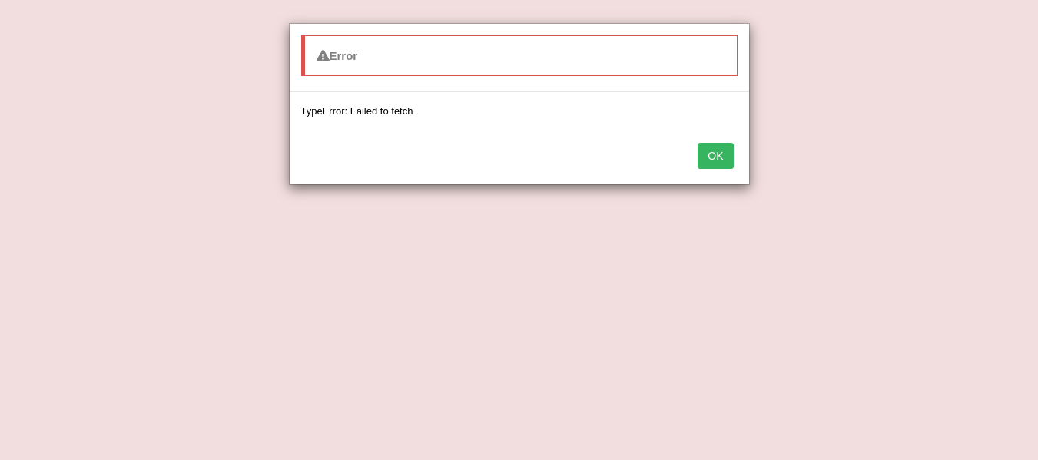
click at [708, 156] on button "OK" at bounding box center [715, 156] width 35 height 26
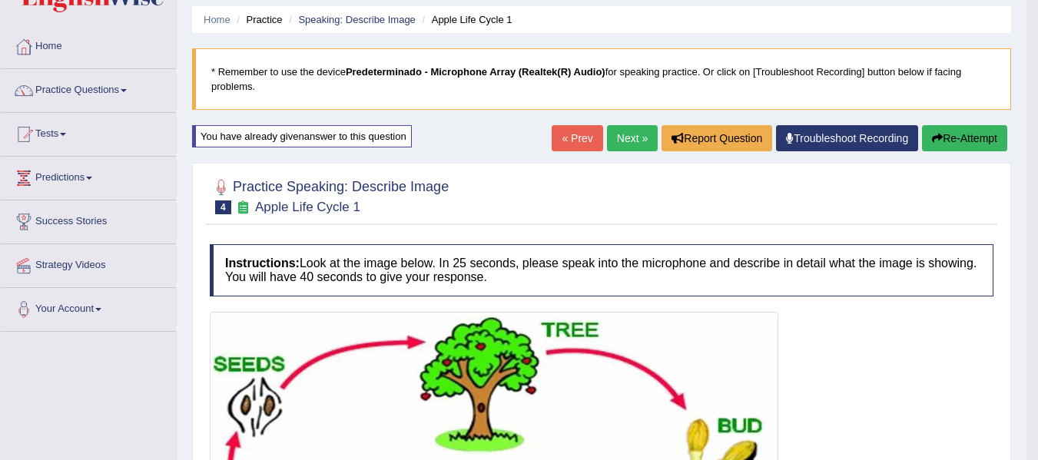
scroll to position [0, 0]
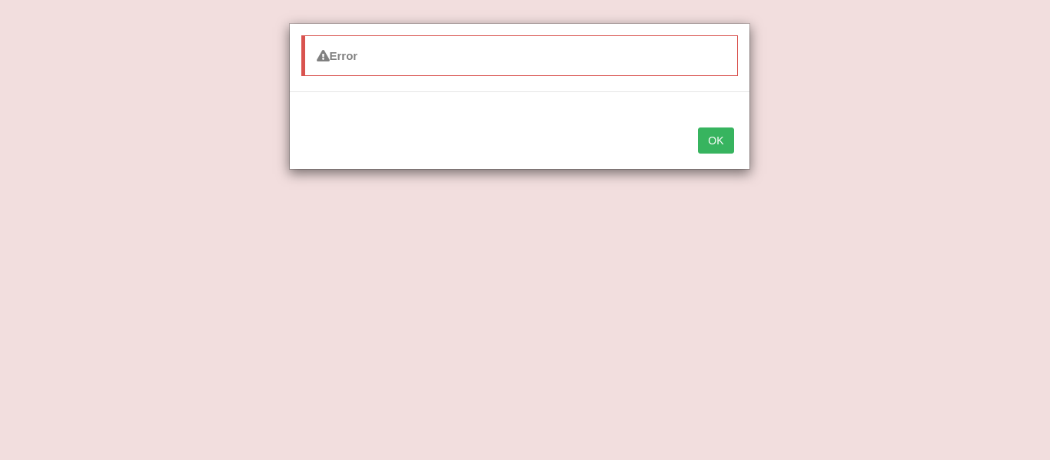
click at [727, 140] on button "OK" at bounding box center [715, 141] width 35 height 26
